Goal: Register for event/course

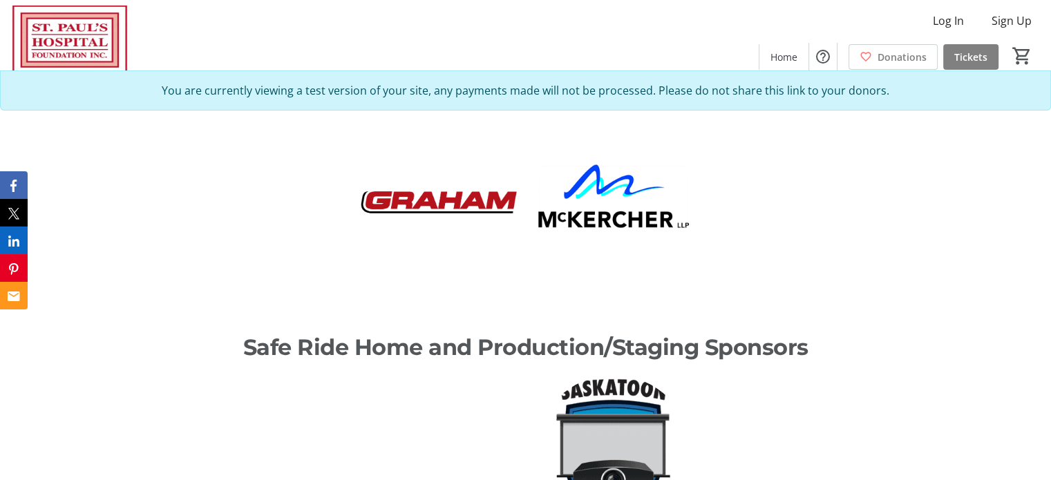
scroll to position [1659, 0]
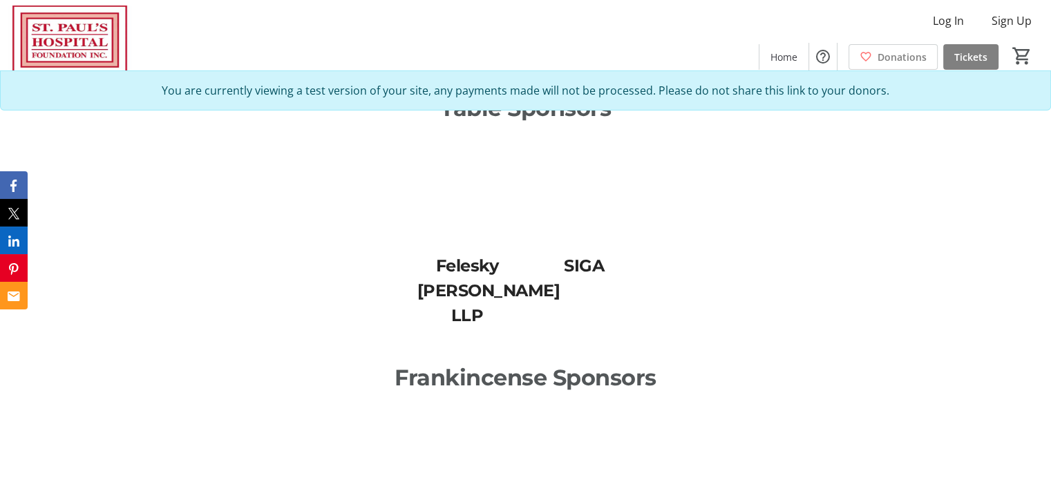
scroll to position [2359, 0]
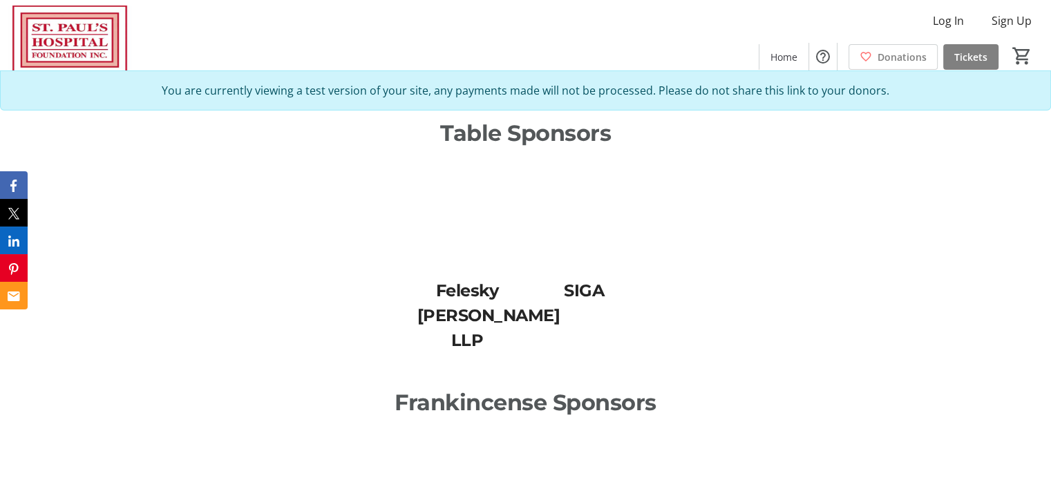
click at [489, 430] on div at bounding box center [467, 480] width 100 height 100
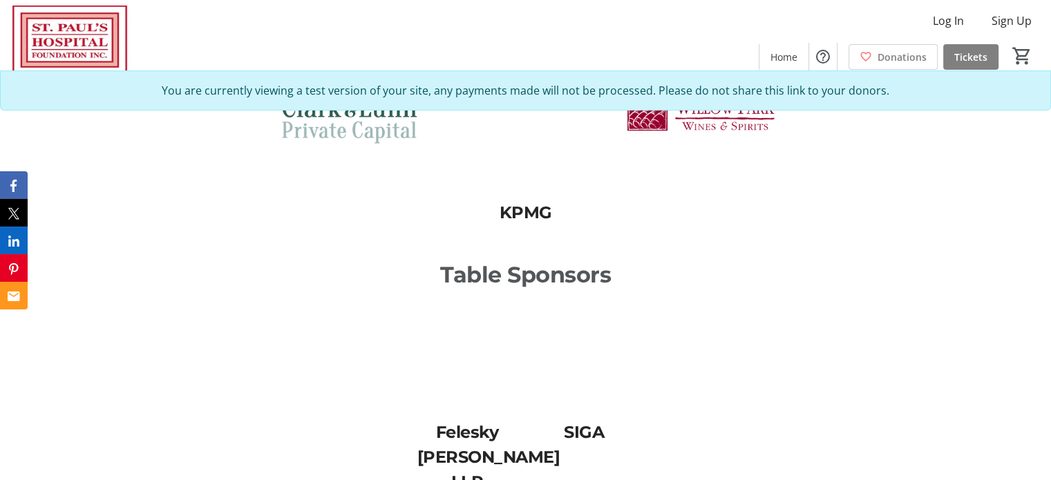
scroll to position [2220, 0]
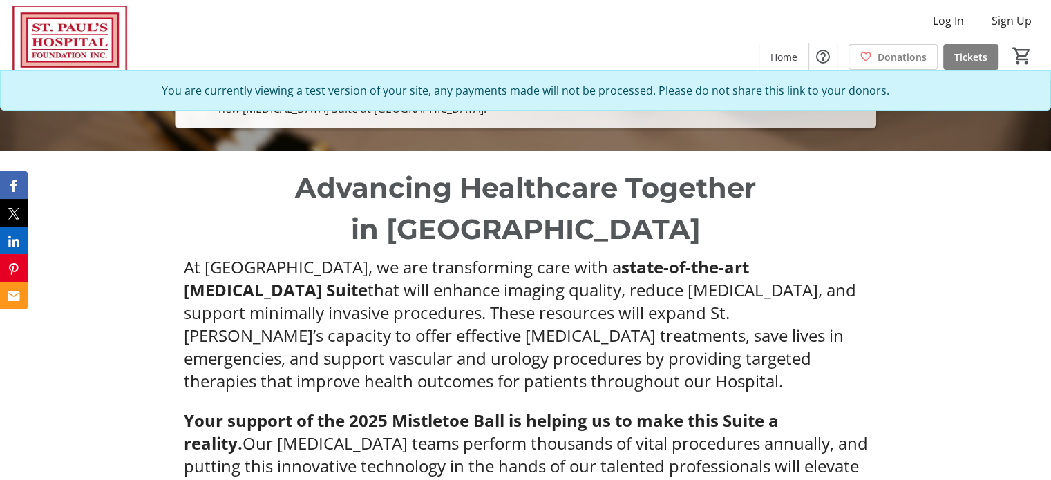
scroll to position [622, 0]
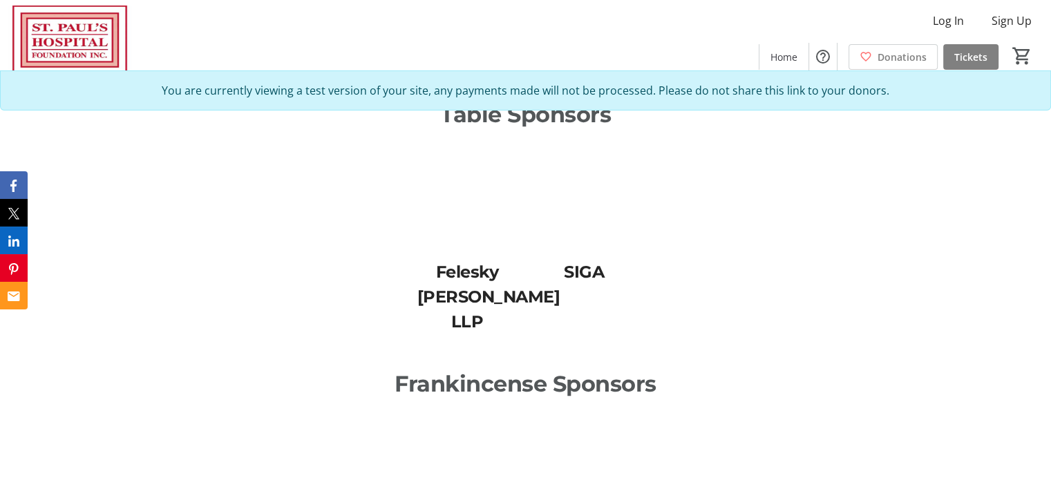
scroll to position [2419, 0]
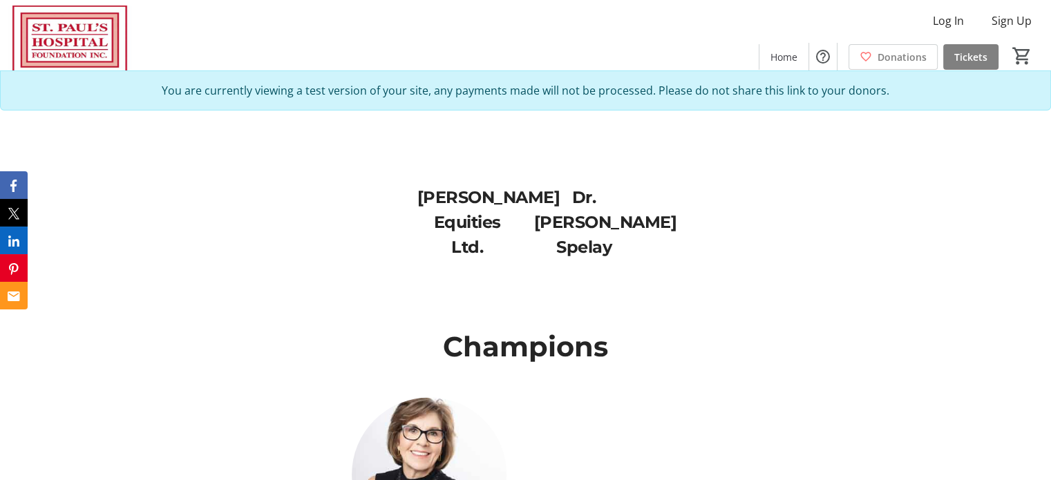
scroll to position [2833, 0]
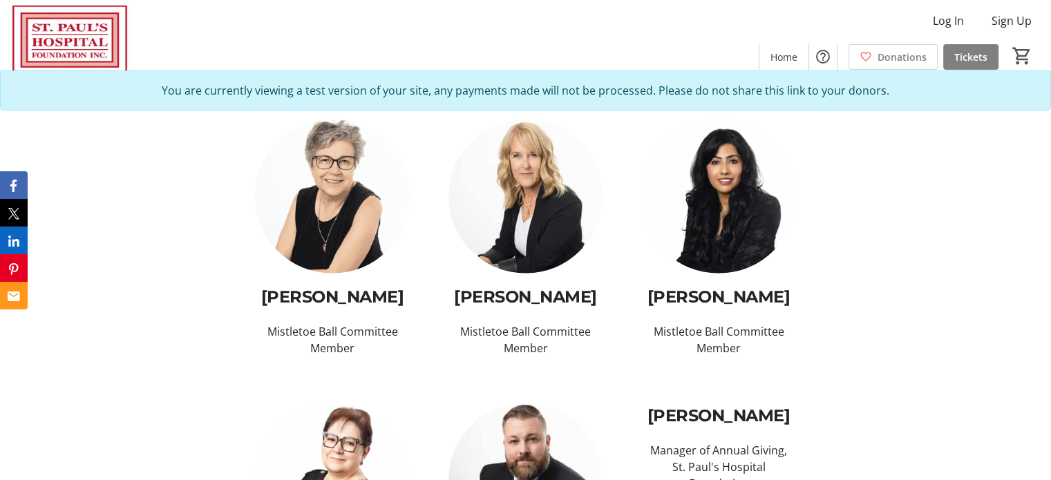
scroll to position [3317, 0]
